Goal: Task Accomplishment & Management: Manage account settings

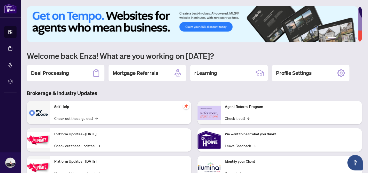
click at [73, 79] on div "Deal Processing" at bounding box center [66, 73] width 78 height 17
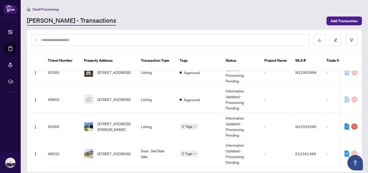
scroll to position [41, 0]
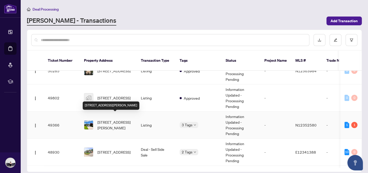
click at [115, 120] on span "[STREET_ADDRESS][PERSON_NAME]" at bounding box center [114, 124] width 35 height 11
